Goal: Task Accomplishment & Management: Complete application form

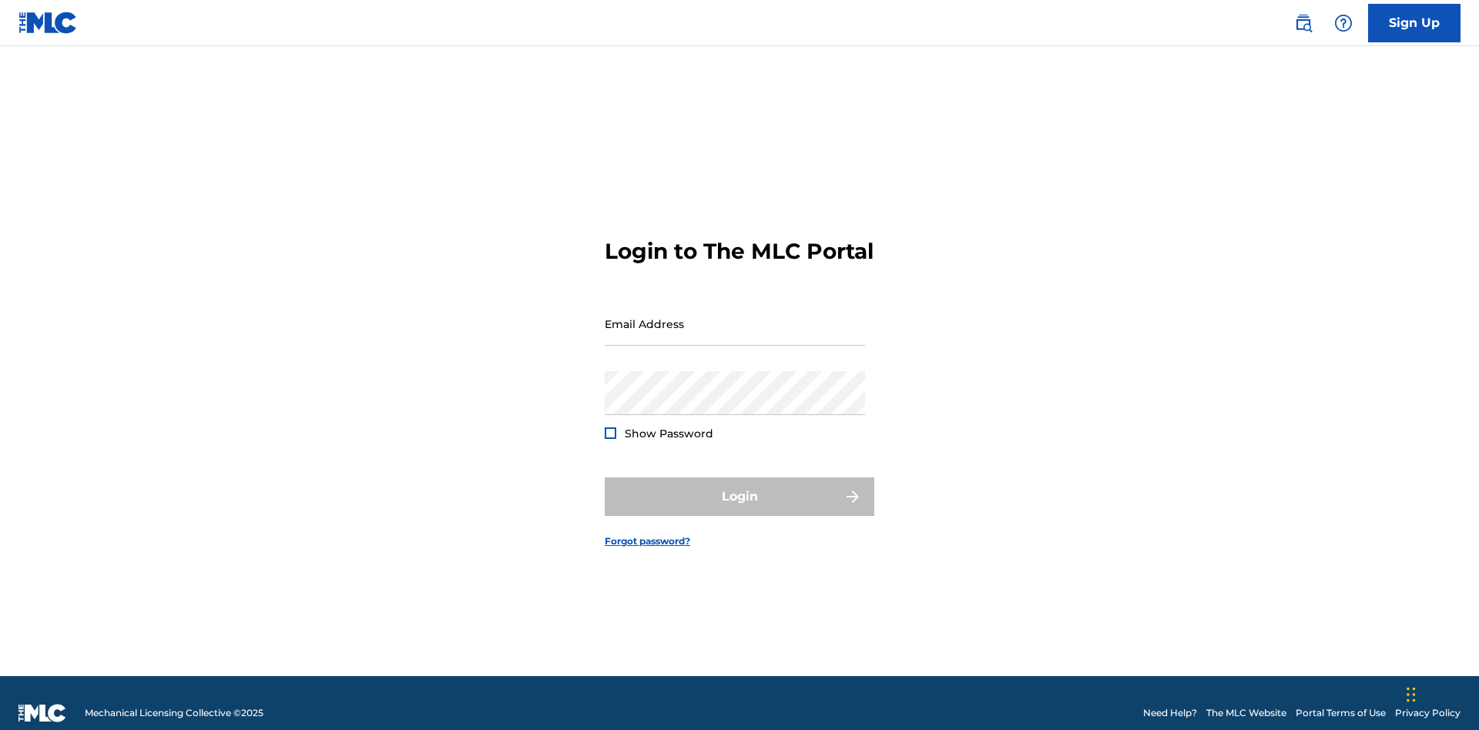
scroll to position [20, 0]
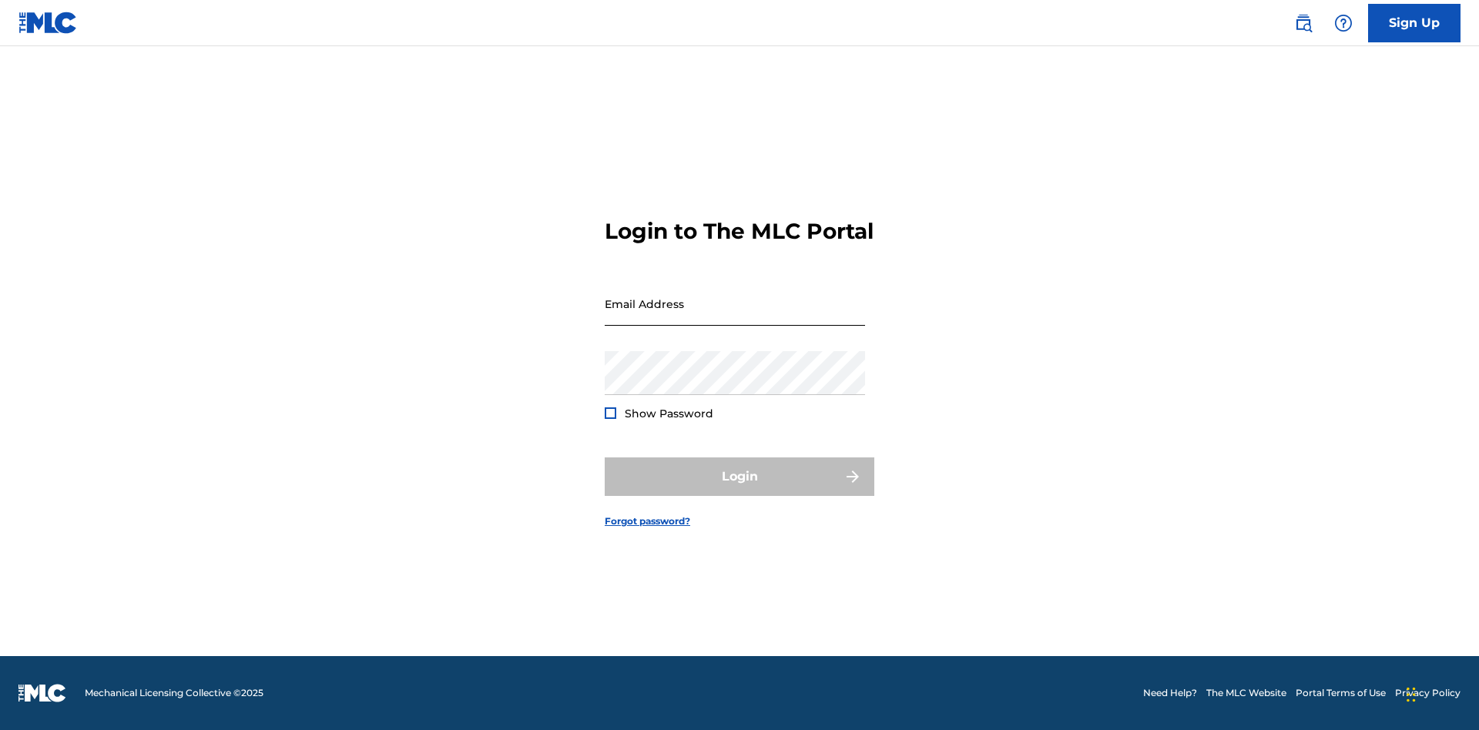
click at [735, 317] on input "Email Address" at bounding box center [735, 304] width 260 height 44
type input "[EMAIL_ADDRESS][DOMAIN_NAME]"
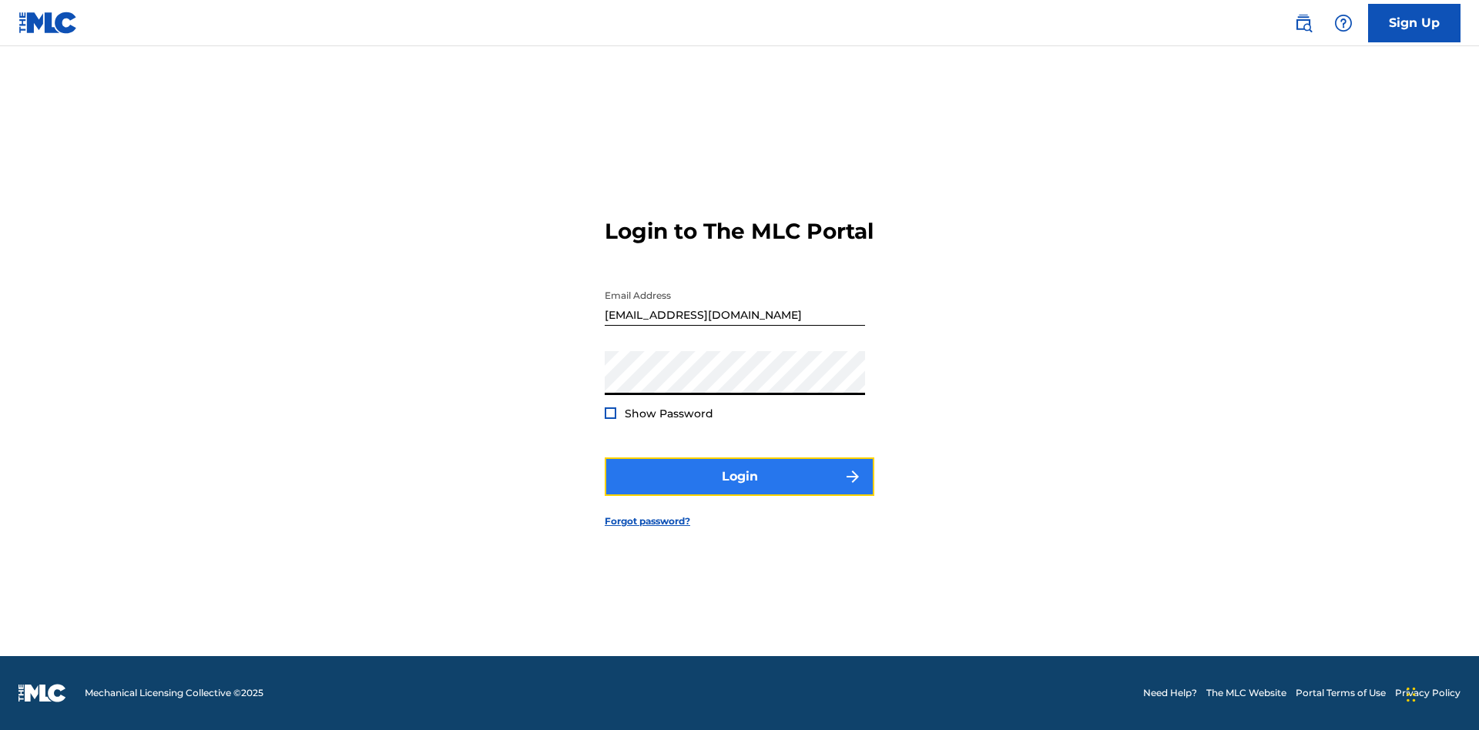
click at [739, 490] on button "Login" at bounding box center [740, 476] width 270 height 39
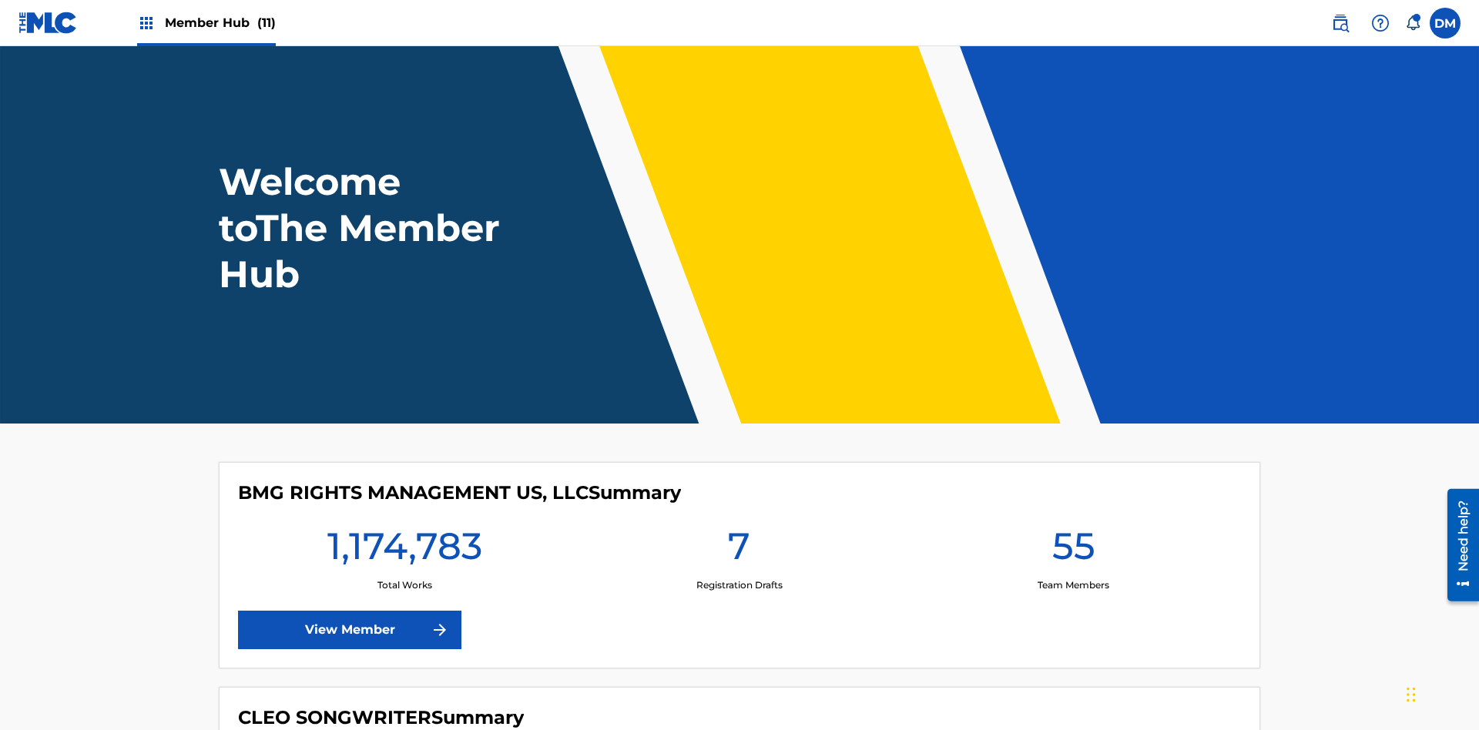
click at [219, 22] on span "Member Hub (11)" at bounding box center [220, 23] width 111 height 18
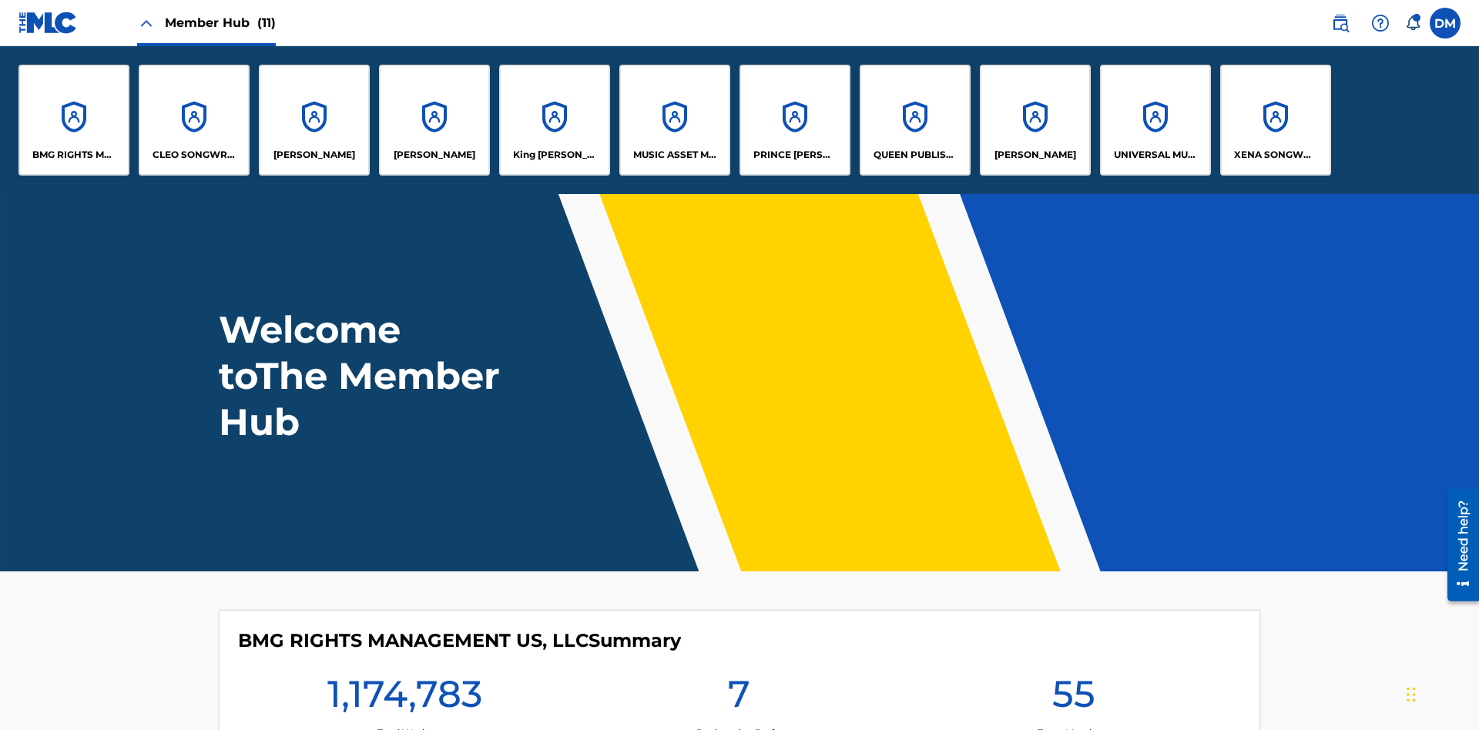
scroll to position [55, 0]
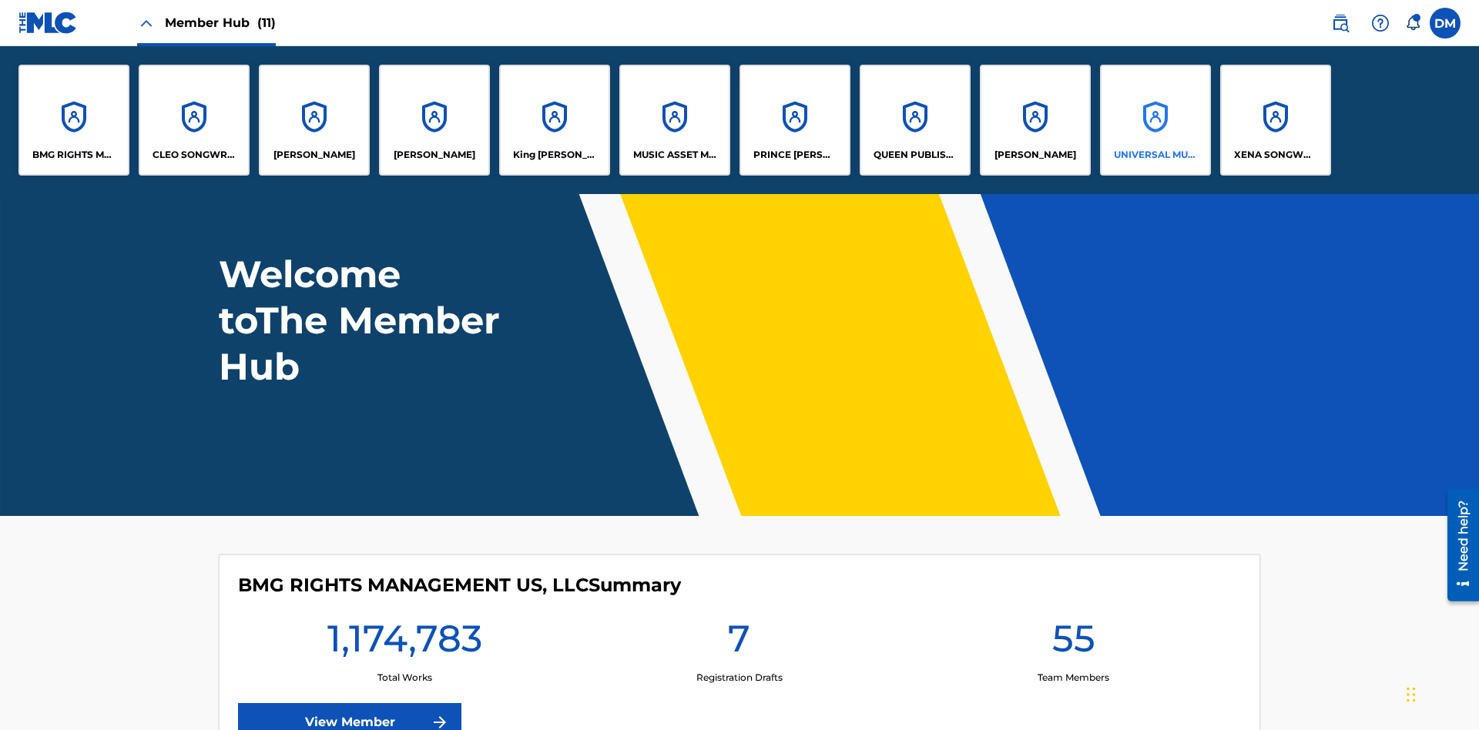
click at [1154, 155] on p "UNIVERSAL MUSIC PUB GROUP" at bounding box center [1156, 155] width 84 height 14
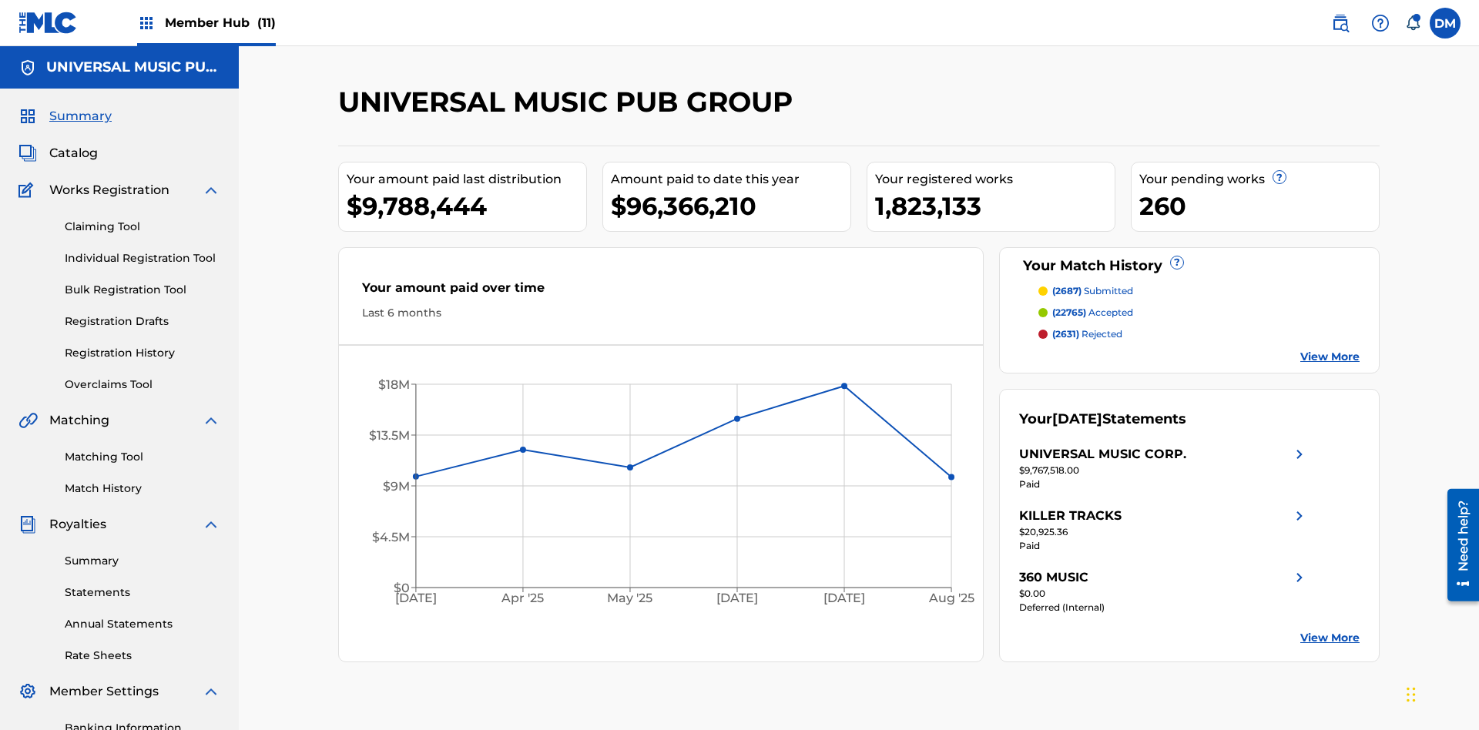
scroll to position [158, 0]
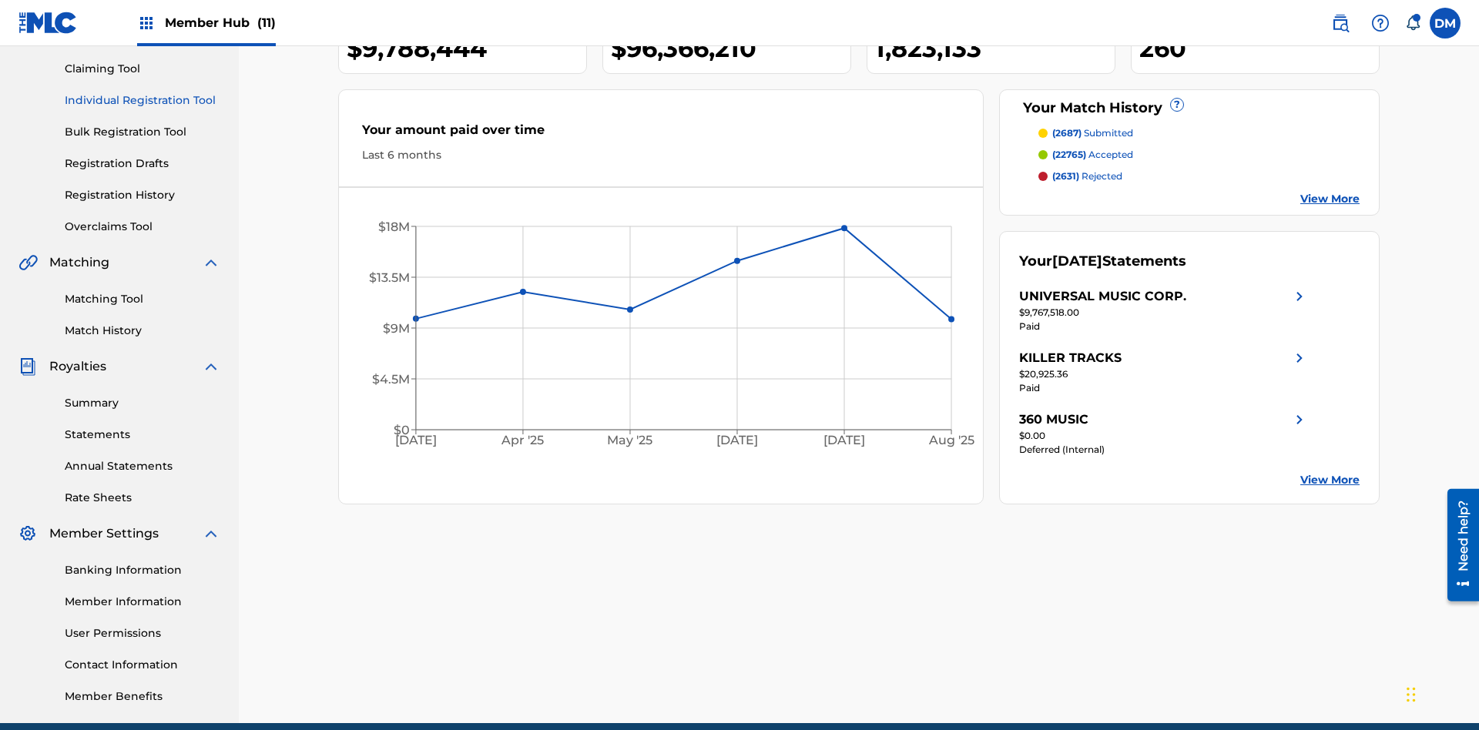
click at [142, 100] on link "Individual Registration Tool" at bounding box center [143, 100] width 156 height 16
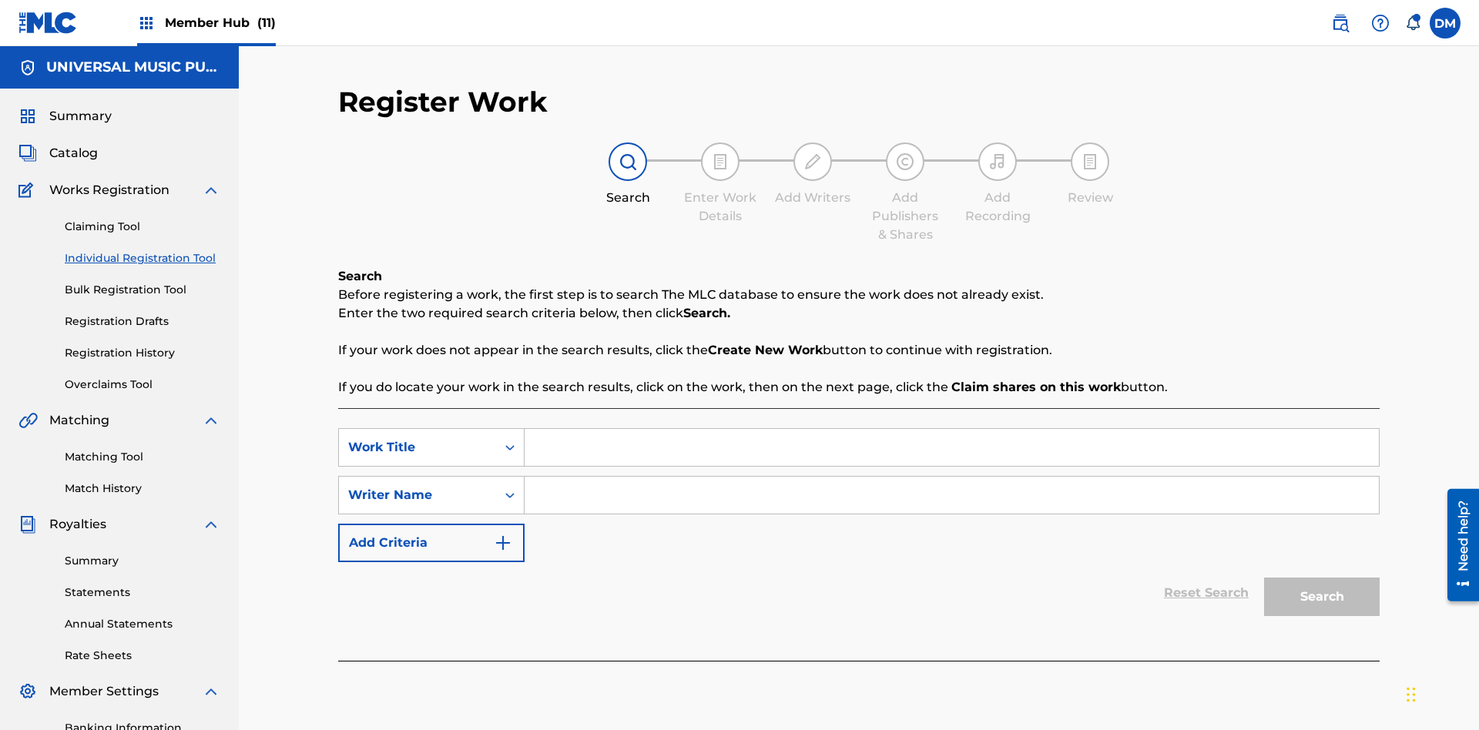
scroll to position [225, 0]
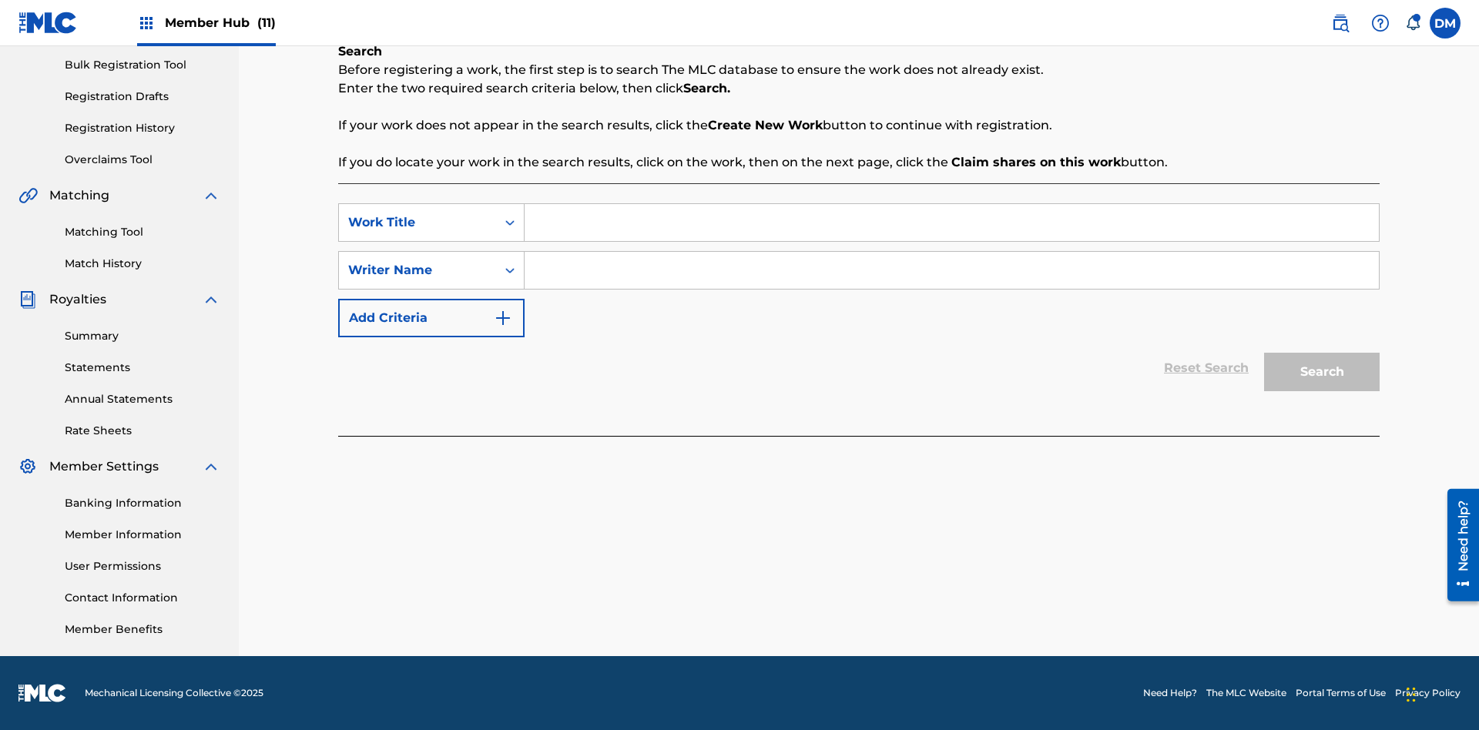
click at [951, 223] on input "Search Form" at bounding box center [951, 222] width 854 height 37
type input "Single Registered Work"
click at [951, 270] on input "Search Form" at bounding box center [951, 270] width 854 height 37
type input "QWERTYUIOP"
click at [1322, 372] on button "Search" at bounding box center [1322, 372] width 116 height 39
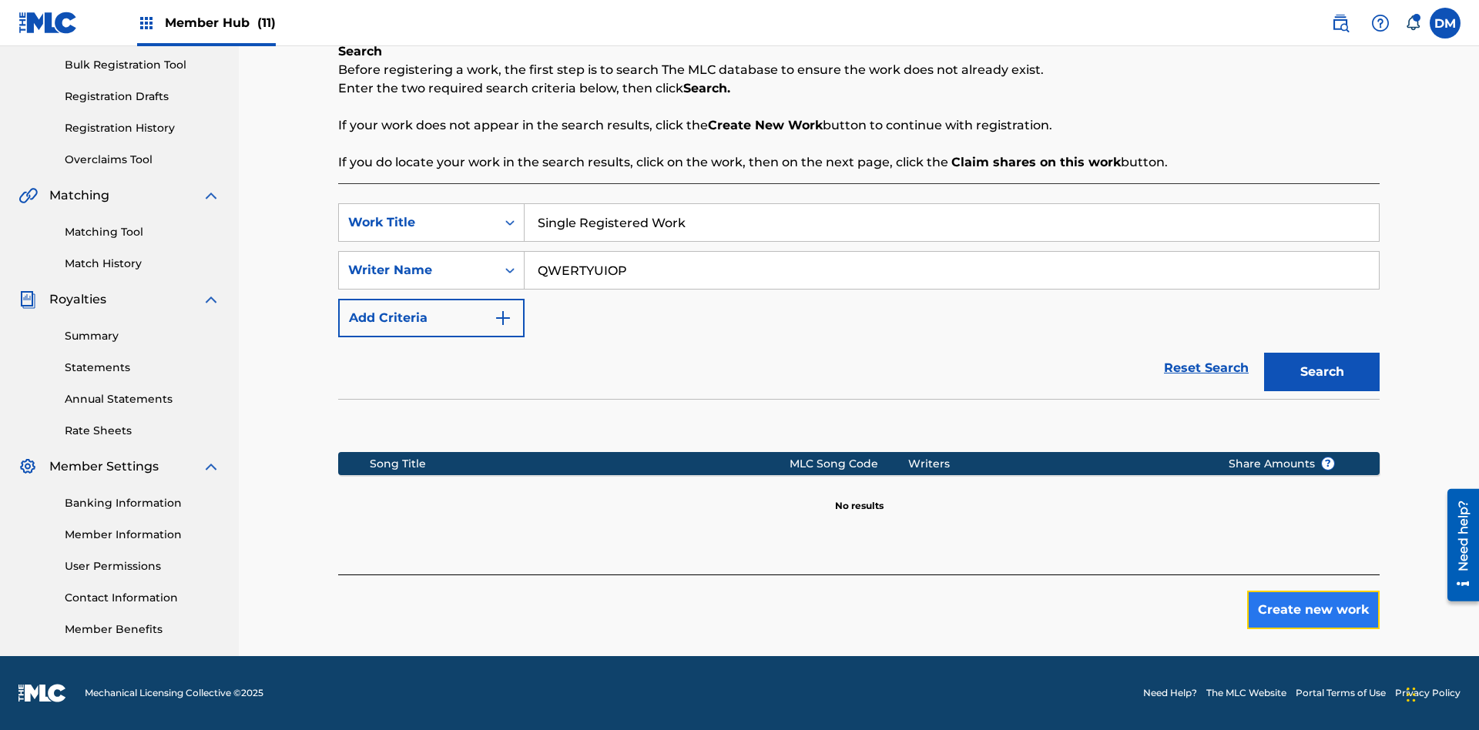
click at [1313, 610] on button "Create new work" at bounding box center [1313, 610] width 132 height 39
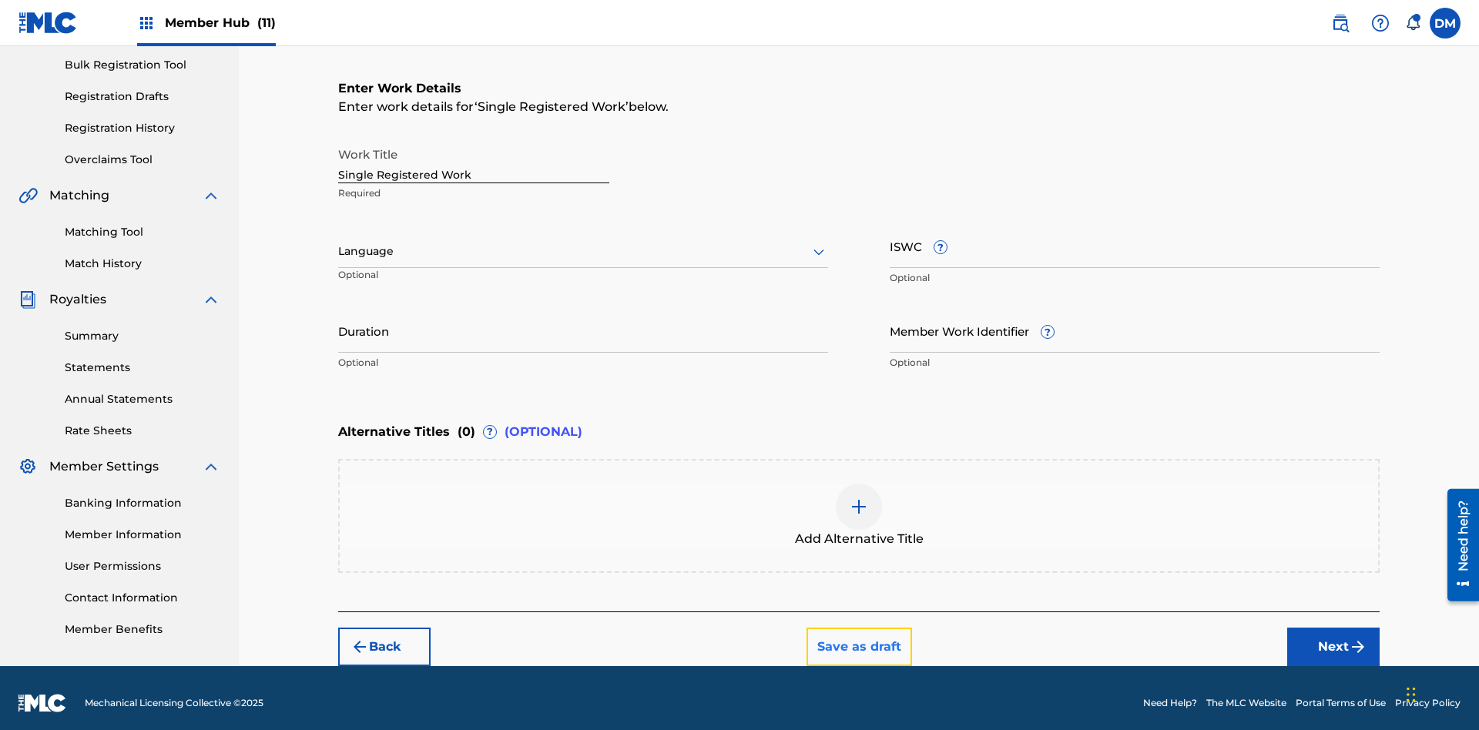
click at [858, 636] on button "Save as draft" at bounding box center [859, 647] width 106 height 39
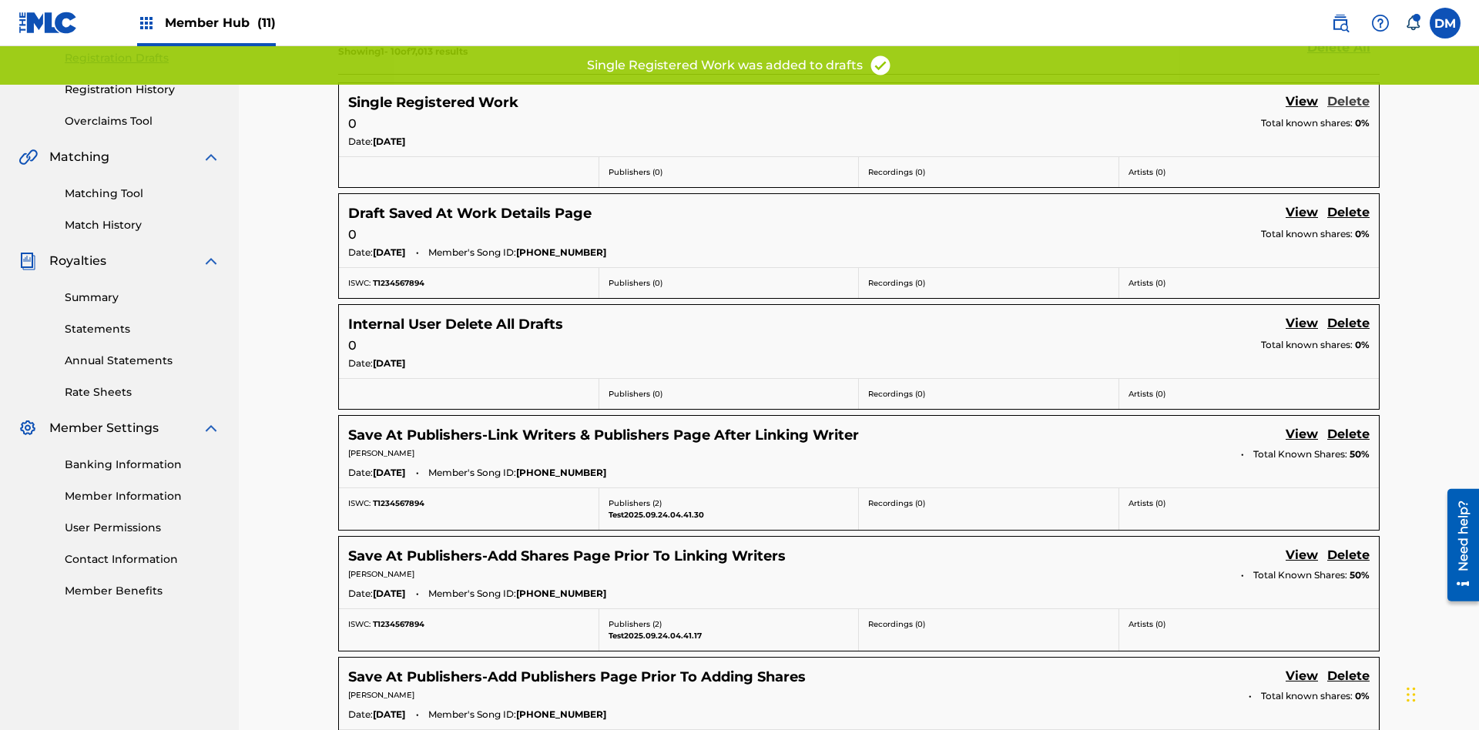
click at [1348, 102] on link "Delete" at bounding box center [1348, 102] width 42 height 21
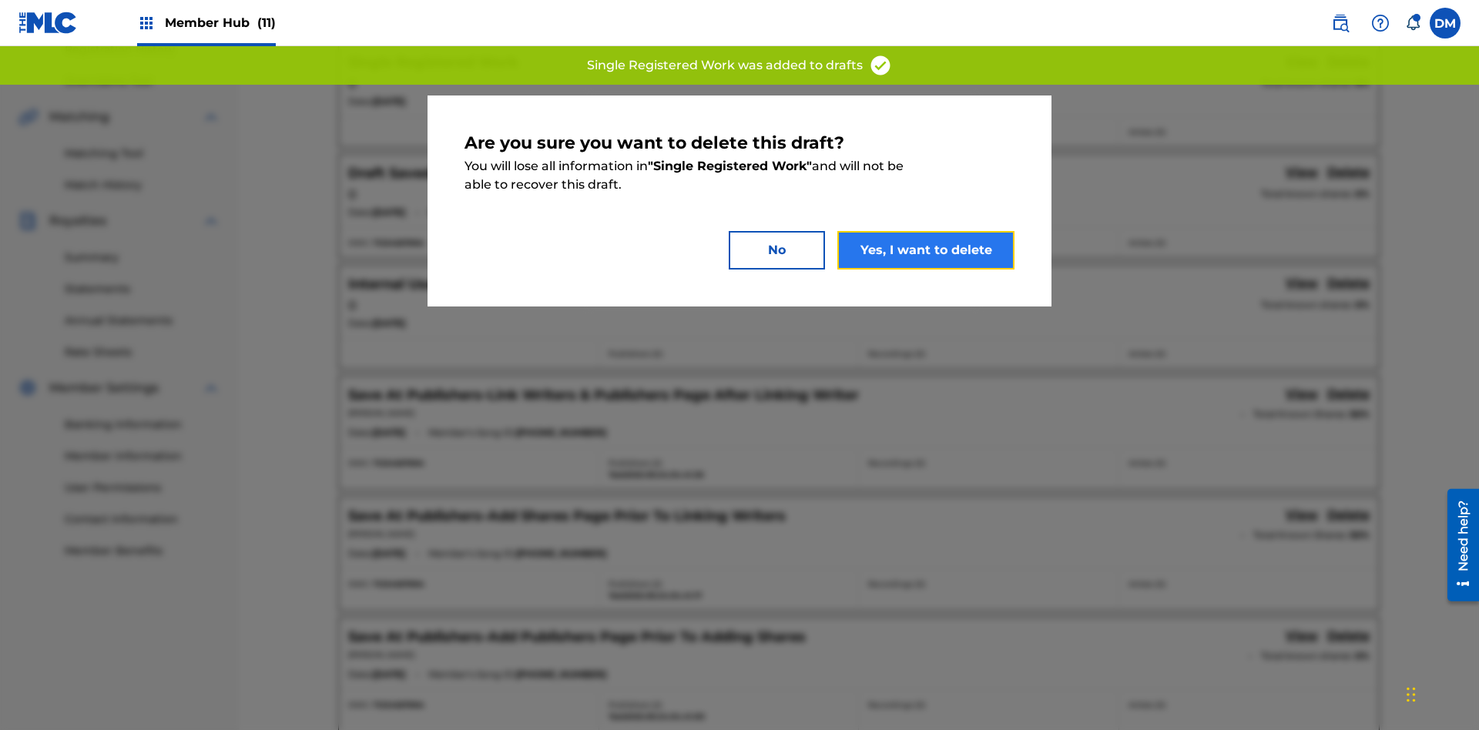
click at [926, 250] on button "Yes, I want to delete" at bounding box center [925, 250] width 177 height 39
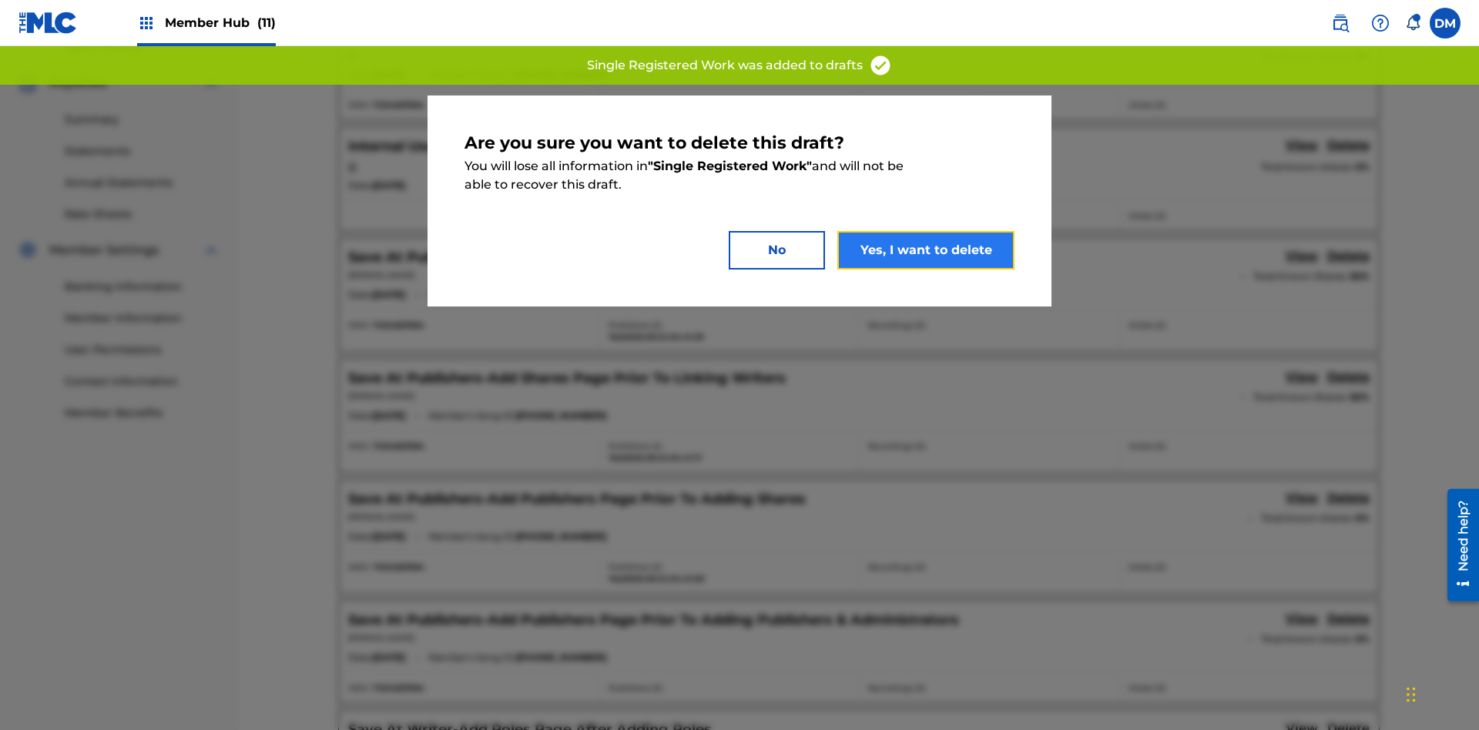
scroll to position [225, 0]
